Goal: Task Accomplishment & Management: Complete application form

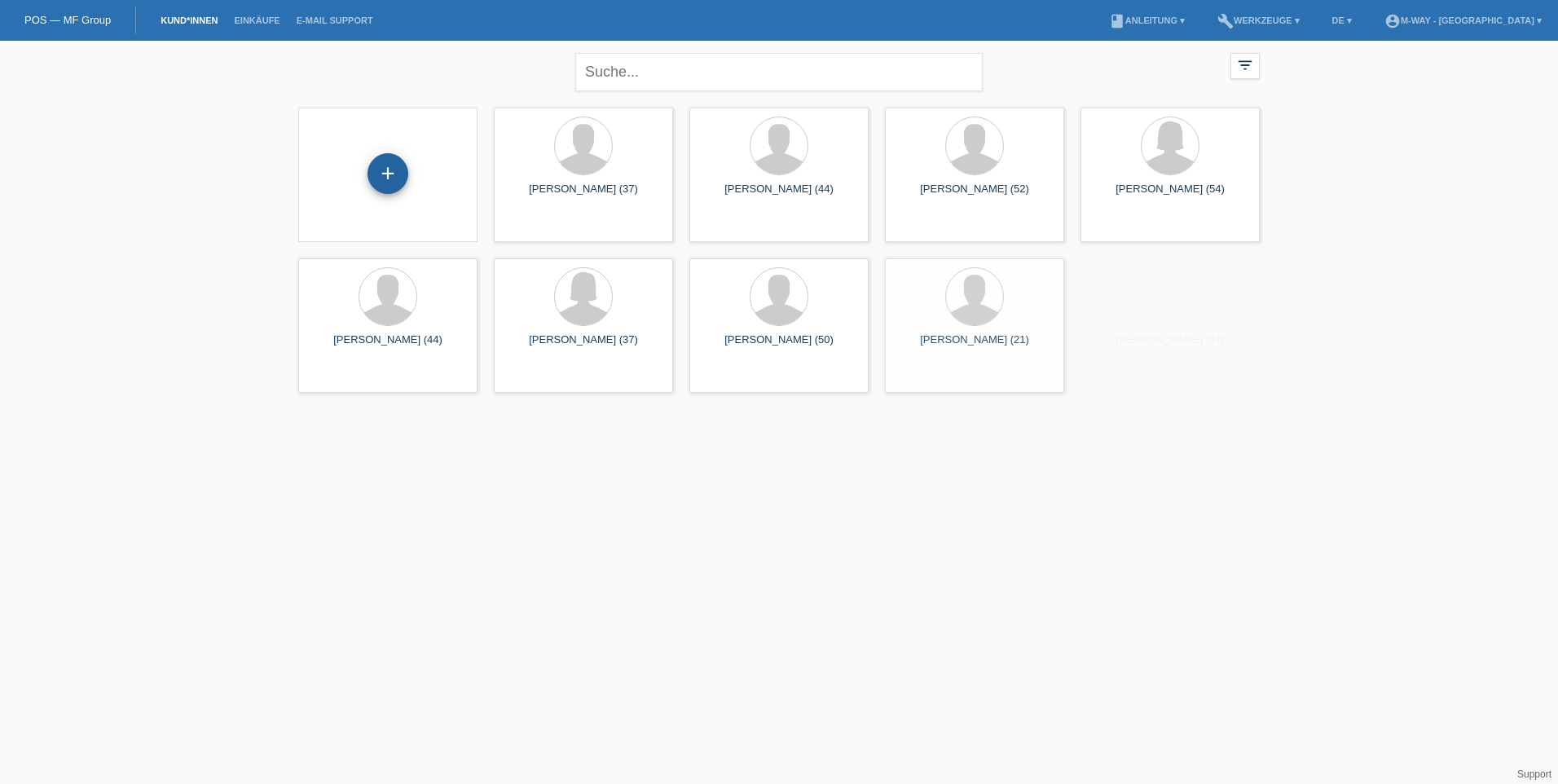
click at [392, 175] on div "+" at bounding box center [387, 174] width 41 height 41
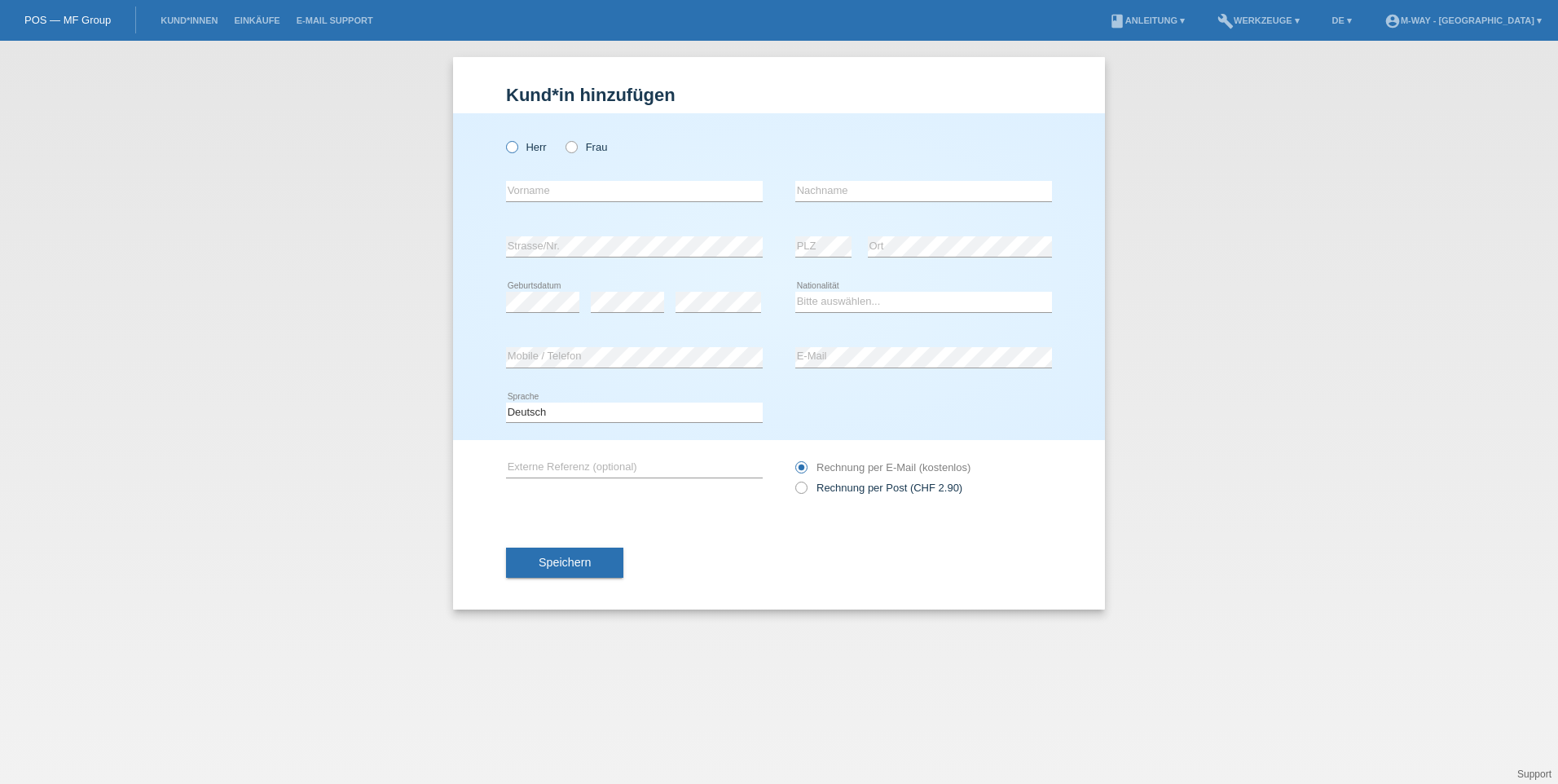
click at [504, 139] on icon at bounding box center [504, 139] width 0 height 0
click at [511, 152] on input "Herr" at bounding box center [510, 145] width 10 height 10
radio input "true"
click at [712, 200] on input "text" at bounding box center [634, 191] width 257 height 20
type input "[PERSON_NAME]"
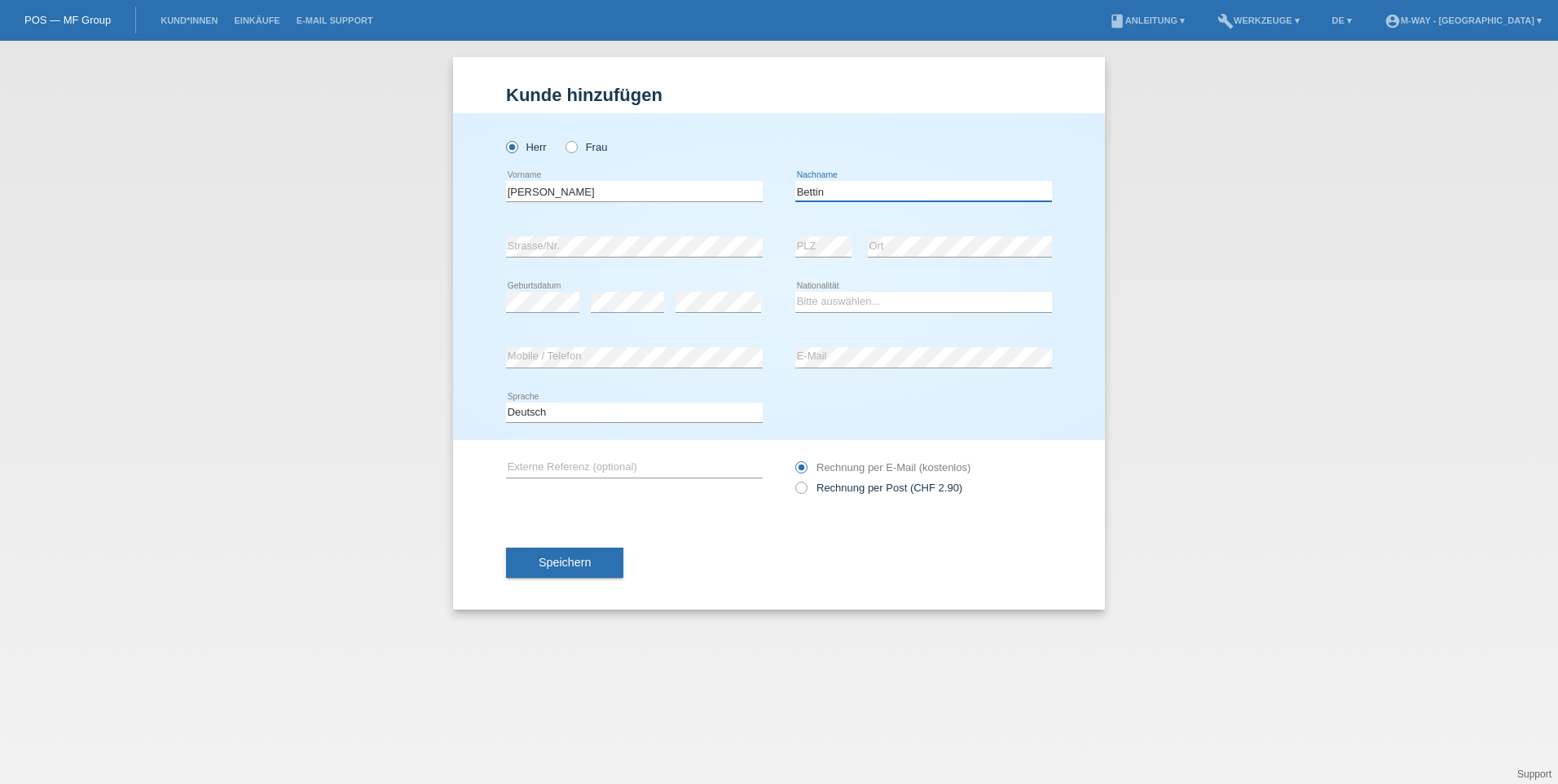
type input "Bettin"
click at [650, 265] on div "error Strasse/Nr." at bounding box center [634, 247] width 257 height 55
click at [886, 296] on select "Bitte auswählen... Schweiz Deutschland Liechtenstein Österreich ------------ Af…" at bounding box center [924, 300] width 257 height 19
select select "IT"
click at [795, 291] on select "Bitte auswählen... Schweiz Deutschland Liechtenstein Österreich ------------ Af…" at bounding box center [924, 300] width 257 height 19
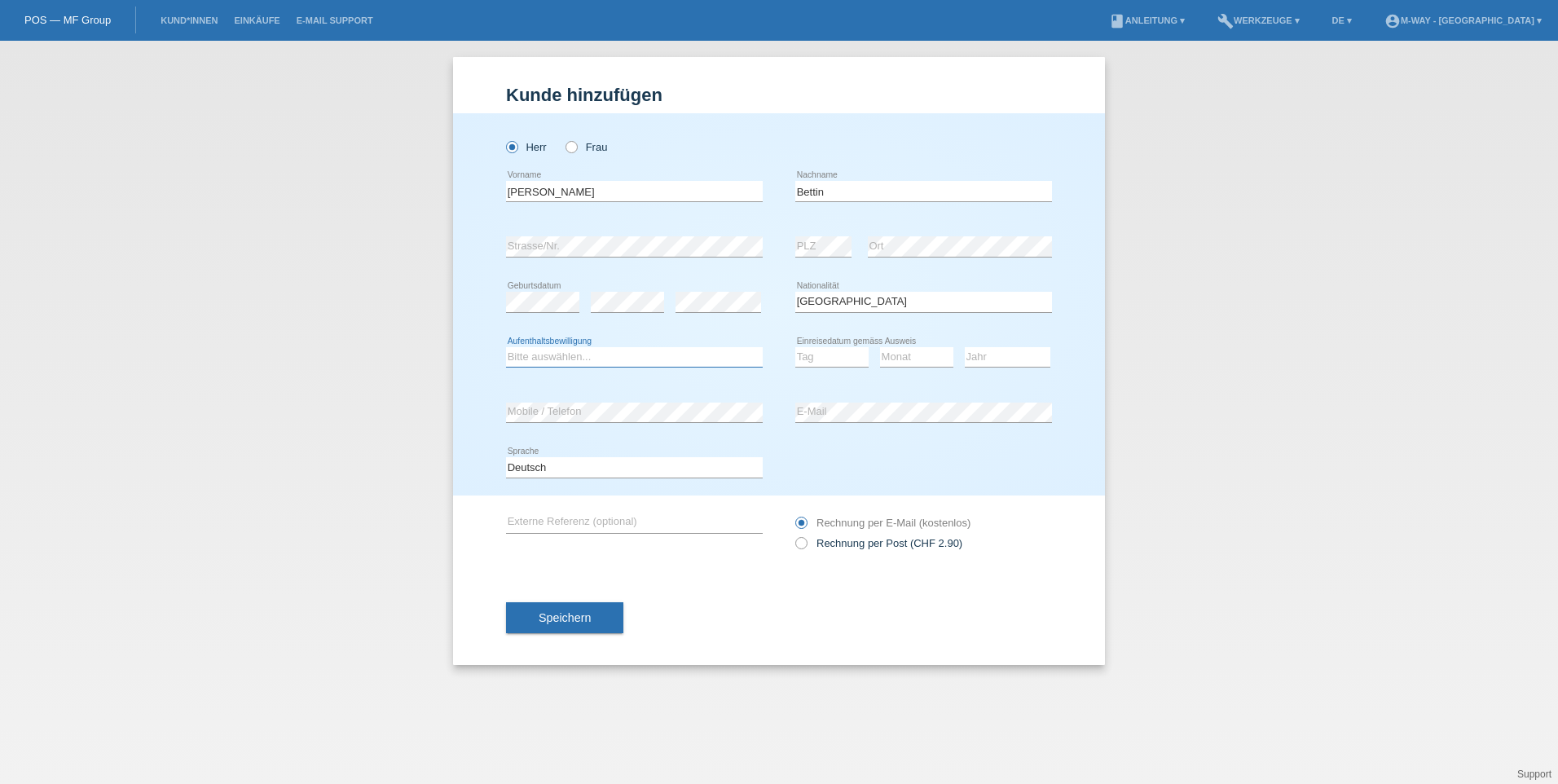
click at [536, 351] on select "Bitte auswählen... C B B - Flüchtlingsstatus Andere" at bounding box center [634, 356] width 257 height 19
select select "B"
click at [506, 347] on select "Bitte auswählen... C B B - Flüchtlingsstatus Andere" at bounding box center [634, 356] width 257 height 19
click at [846, 354] on select "Tag 01 02 03 04 05 06 07 08 09 10 11" at bounding box center [831, 356] width 73 height 19
select select "14"
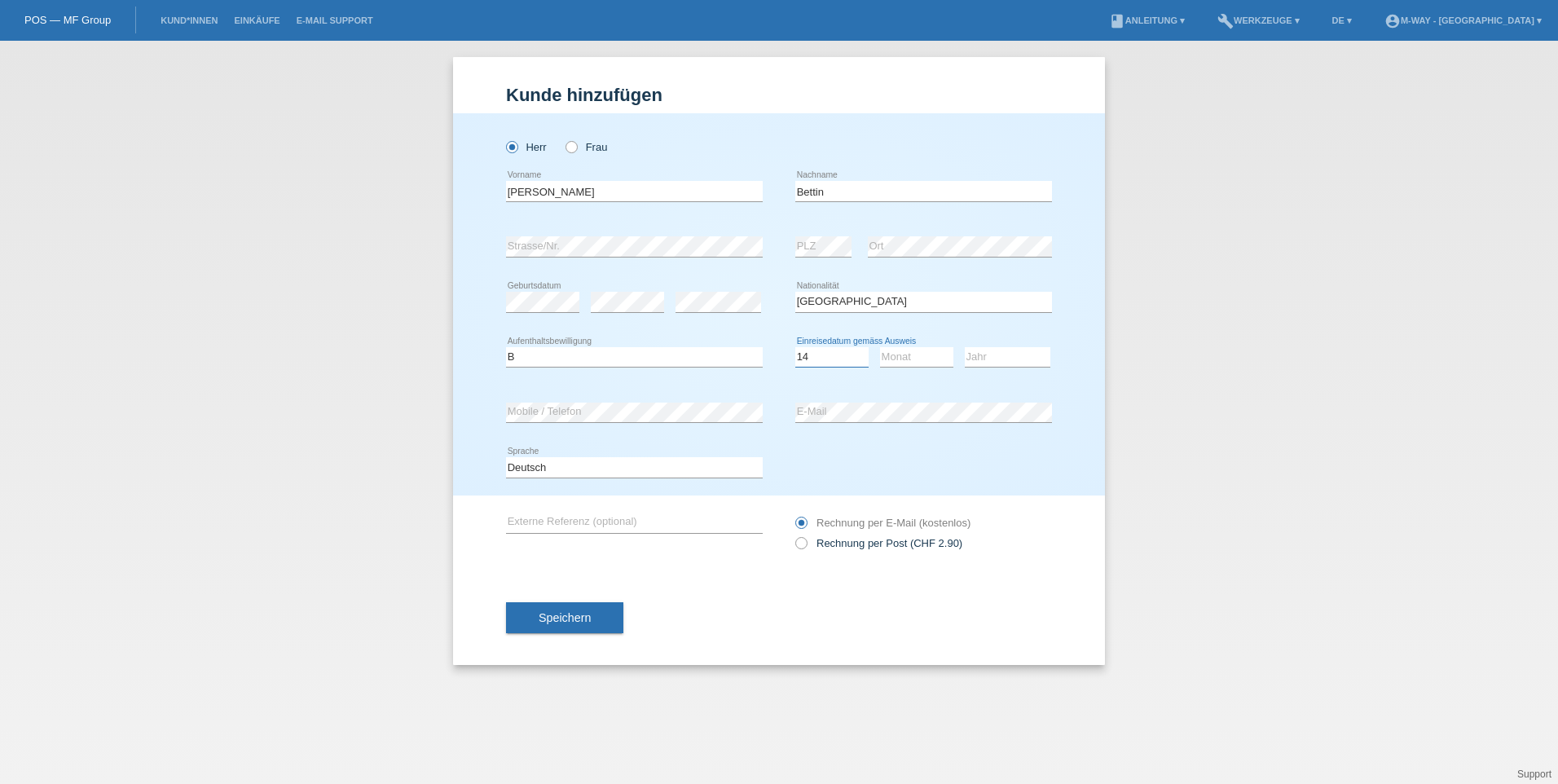
click at [795, 347] on select "Tag 01 02 03 04 05 06 07 08 09 10 11" at bounding box center [831, 356] width 73 height 19
click at [909, 358] on select "Monat 01 02 03 04 05 06 07 08 09 10 11" at bounding box center [916, 356] width 73 height 19
select select "10"
click at [880, 347] on select "Monat 01 02 03 04 05 06 07 08 09 10 11" at bounding box center [916, 356] width 73 height 19
click at [993, 361] on select "Jahr 2025 2024 2023 2022 2021 2020 2019 2018 2017 2016 2015 2014 2013 2012 2011…" at bounding box center [1007, 356] width 86 height 19
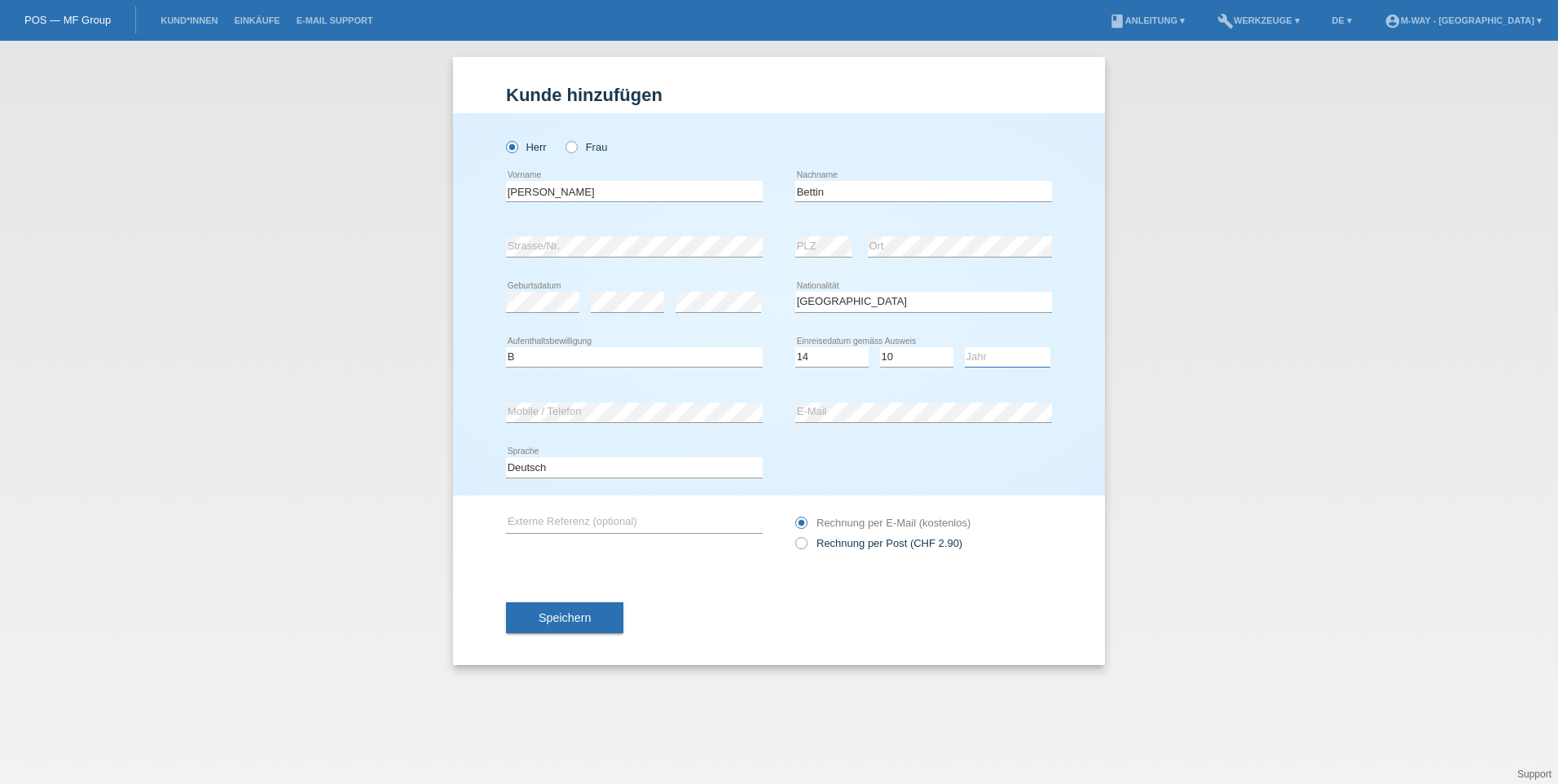
select select "2024"
click at [964, 347] on select "Jahr 2025 2024 2023 2022 2021 2020 2019 2018 2017 2016 2015 2014 2013 2012 2011…" at bounding box center [1007, 356] width 86 height 19
click at [653, 463] on select "Deutsch Français Italiano English" at bounding box center [634, 466] width 257 height 19
select select "it"
click at [506, 457] on select "Deutsch Français Italiano English" at bounding box center [634, 466] width 257 height 19
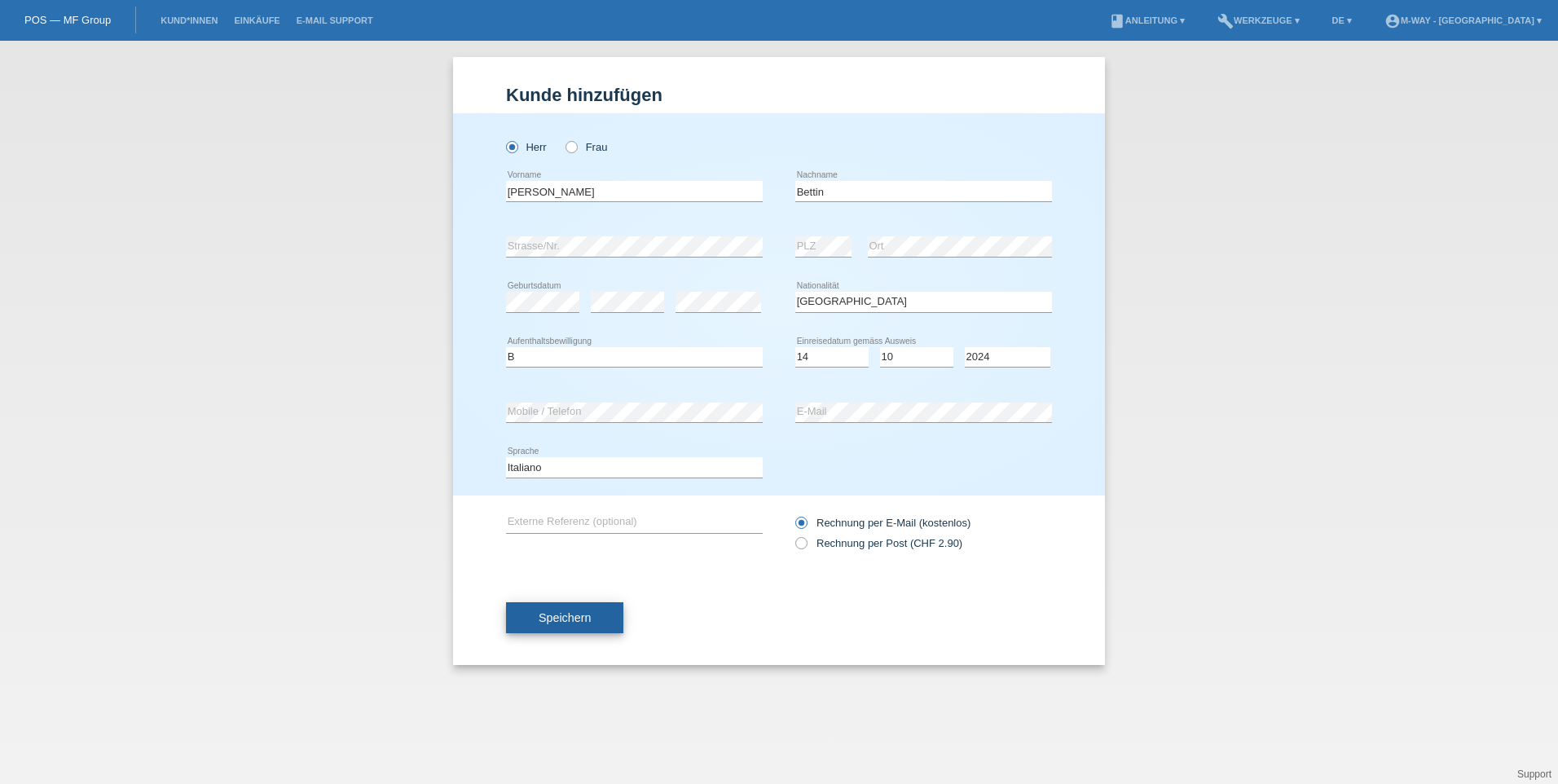
click at [543, 620] on span "Speichern" at bounding box center [564, 618] width 52 height 13
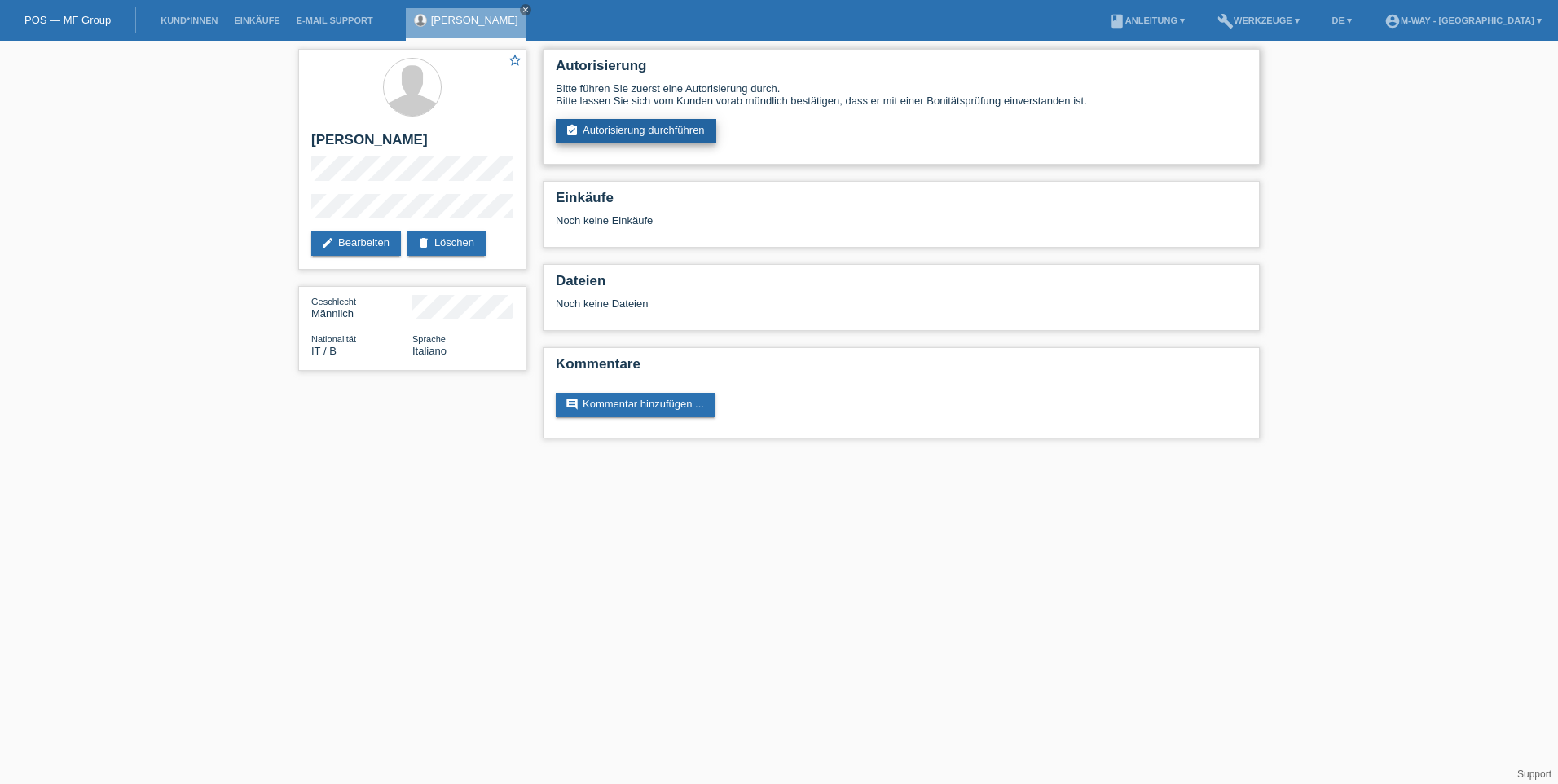
click at [592, 133] on link "assignment_turned_in Autorisierung durchführen" at bounding box center [636, 131] width 161 height 24
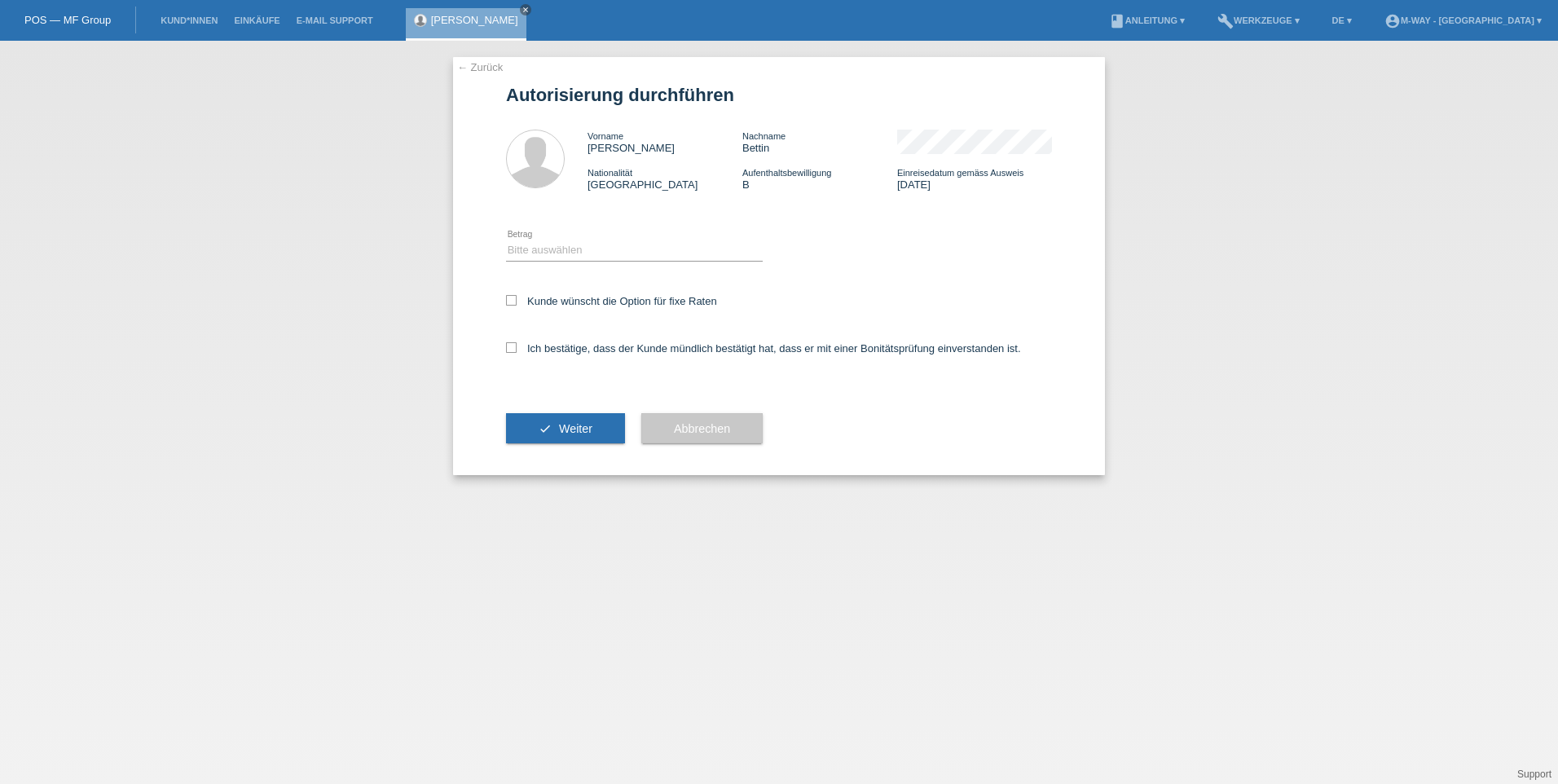
click at [503, 264] on div "← Zurück Autorisierung durchführen Vorname Federico Nachname Bettin Nationalitä…" at bounding box center [779, 266] width 652 height 418
click at [516, 258] on select "Bitte auswählen CHF 1.00 - CHF 499.00 CHF 500.00 - CHF 1'999.00 CHF 2'000.00 - …" at bounding box center [634, 250] width 257 height 19
select select "3"
click at [506, 240] on select "Bitte auswählen CHF 1.00 - CHF 499.00 CHF 500.00 - CHF 1'999.00 CHF 2'000.00 - …" at bounding box center [634, 250] width 257 height 19
click at [505, 300] on div "← Zurück Autorisierung durchführen Vorname Federico Nachname Bettin Nationalitä…" at bounding box center [779, 266] width 652 height 418
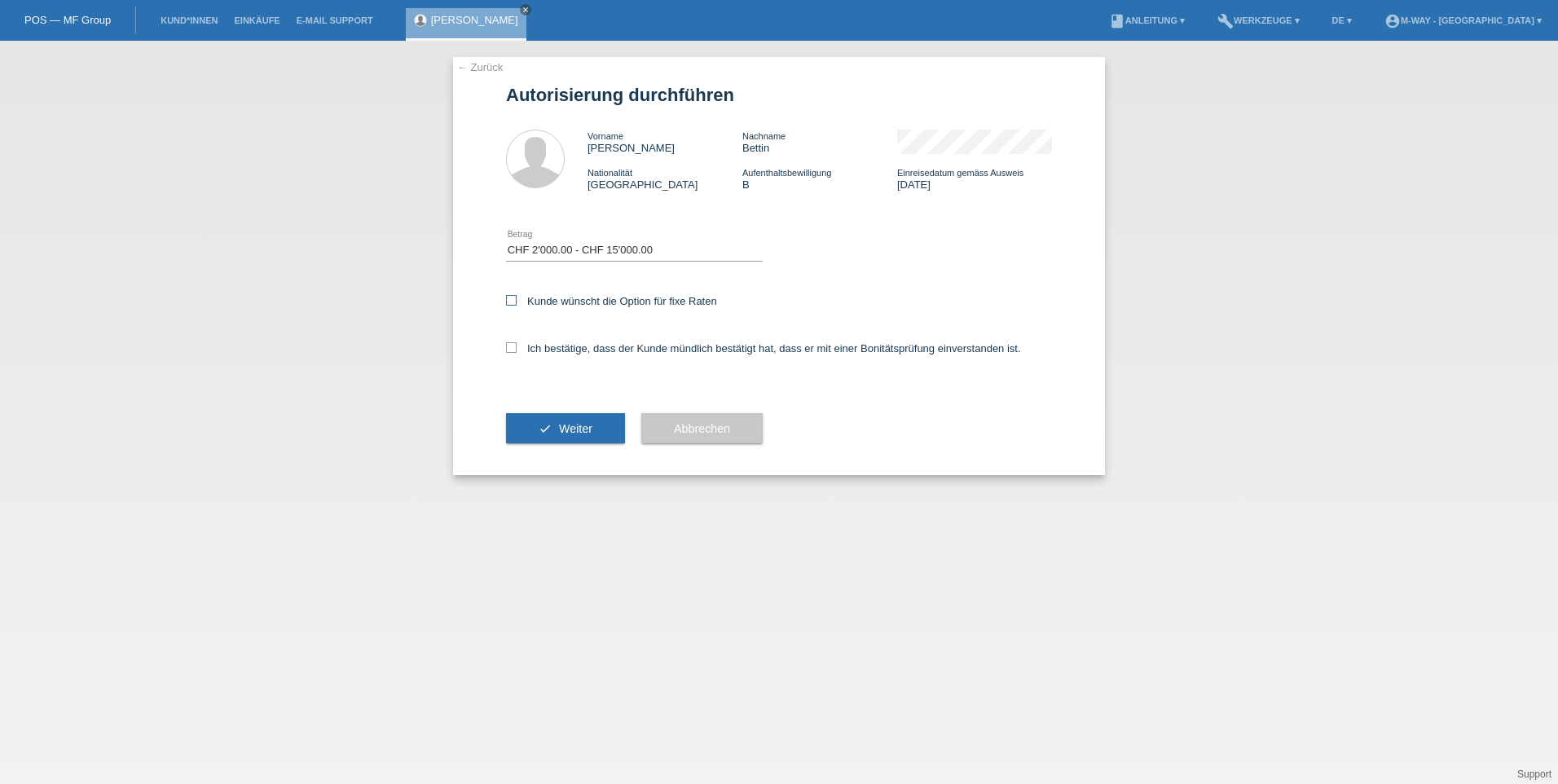
click at [511, 300] on icon at bounding box center [510, 300] width 10 height 10
click at [511, 300] on input "Kunde wünscht die Option für fixe Raten" at bounding box center [510, 300] width 10 height 10
checkbox input "true"
click at [507, 348] on icon at bounding box center [510, 347] width 10 height 10
click at [507, 348] on input "Ich bestätige, dass der Kunde mündlich bestätigt hat, dass er mit einer Bonität…" at bounding box center [510, 347] width 10 height 10
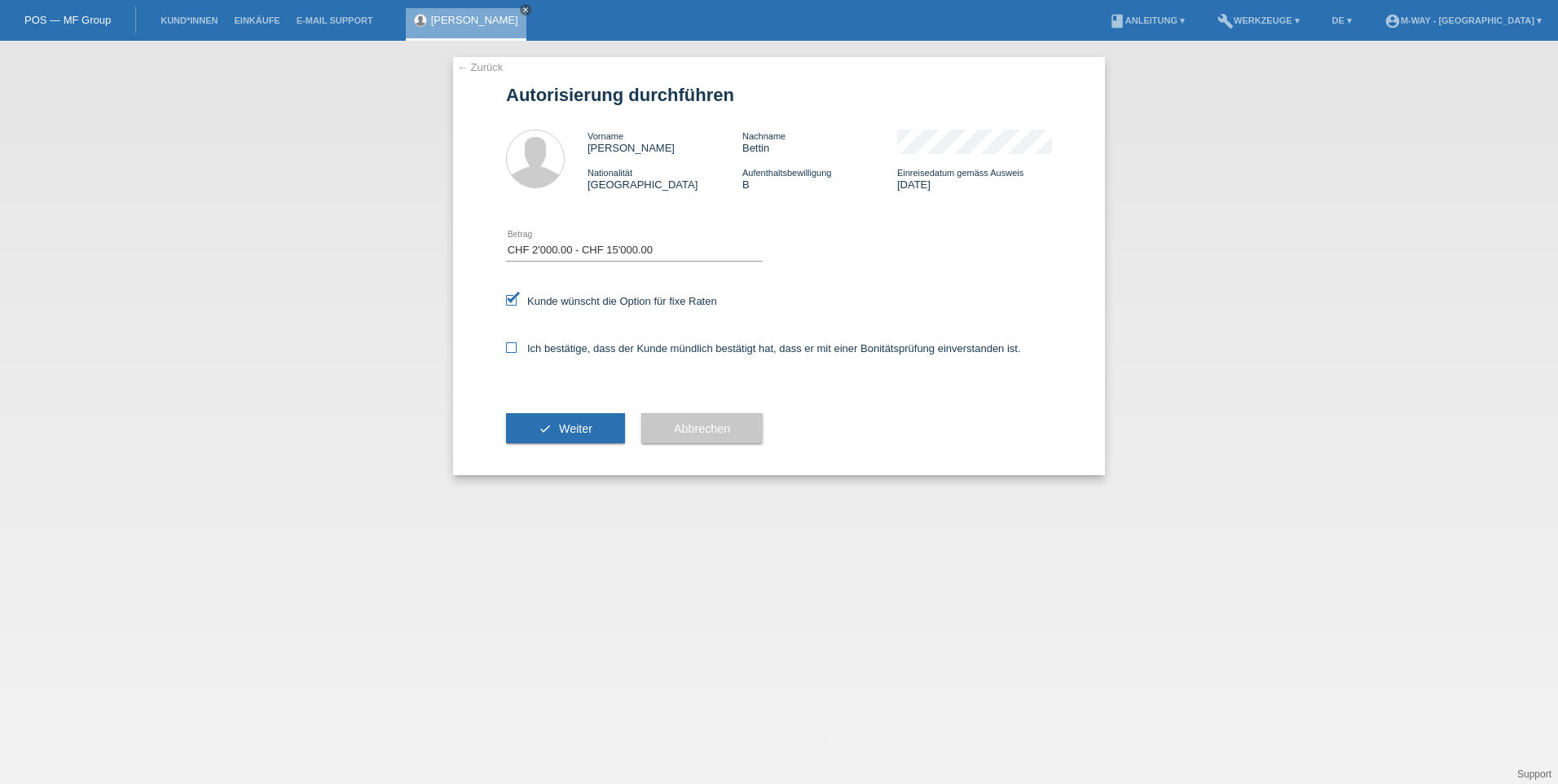
checkbox input "true"
click at [543, 426] on button "check Weiter" at bounding box center [565, 428] width 119 height 31
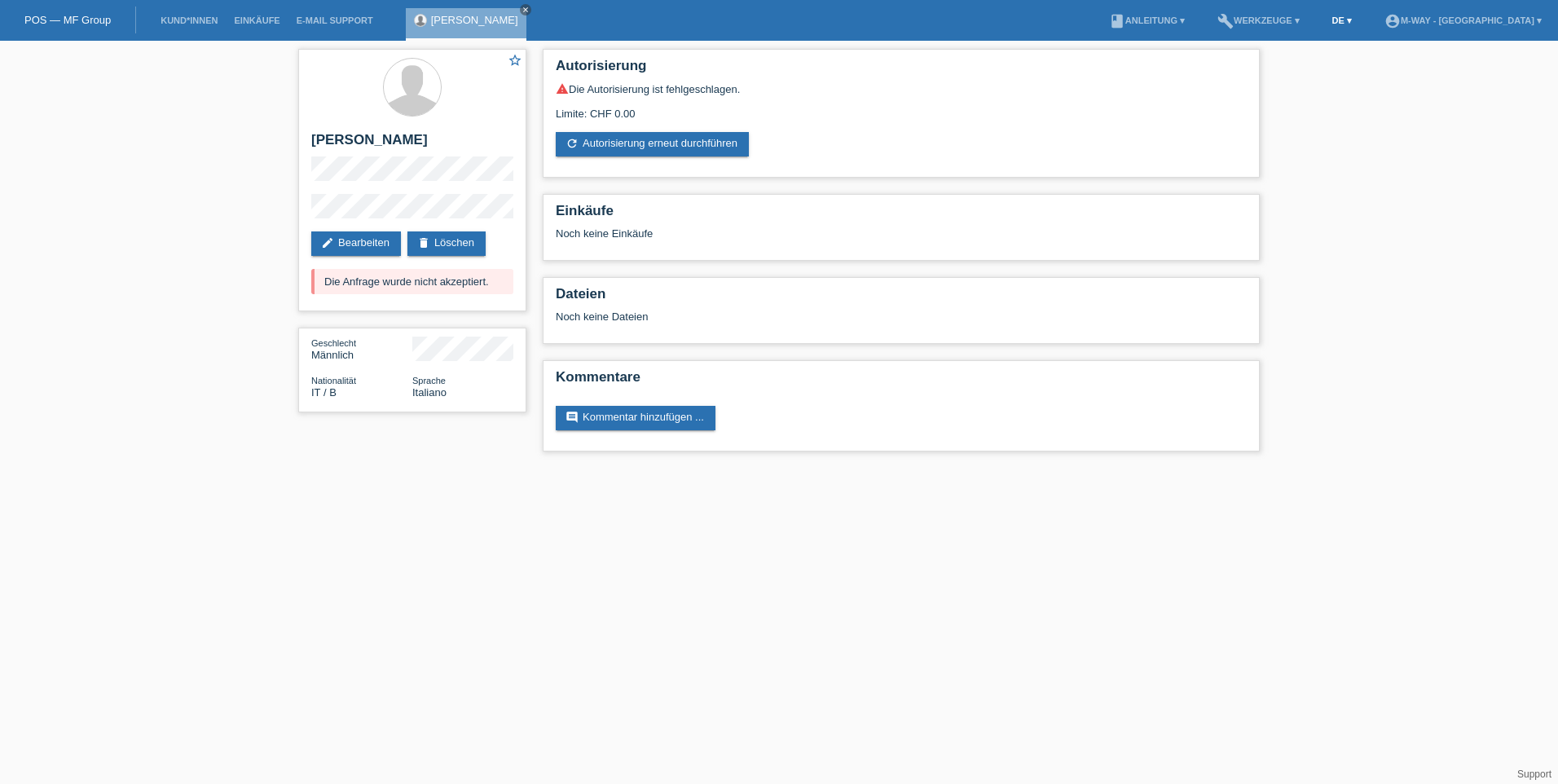
click at [1360, 20] on link "DE ▾" at bounding box center [1342, 20] width 36 height 10
click at [1349, 90] on span "Italiano" at bounding box center [1338, 84] width 39 height 19
